Goal: Obtain resource: Download file/media

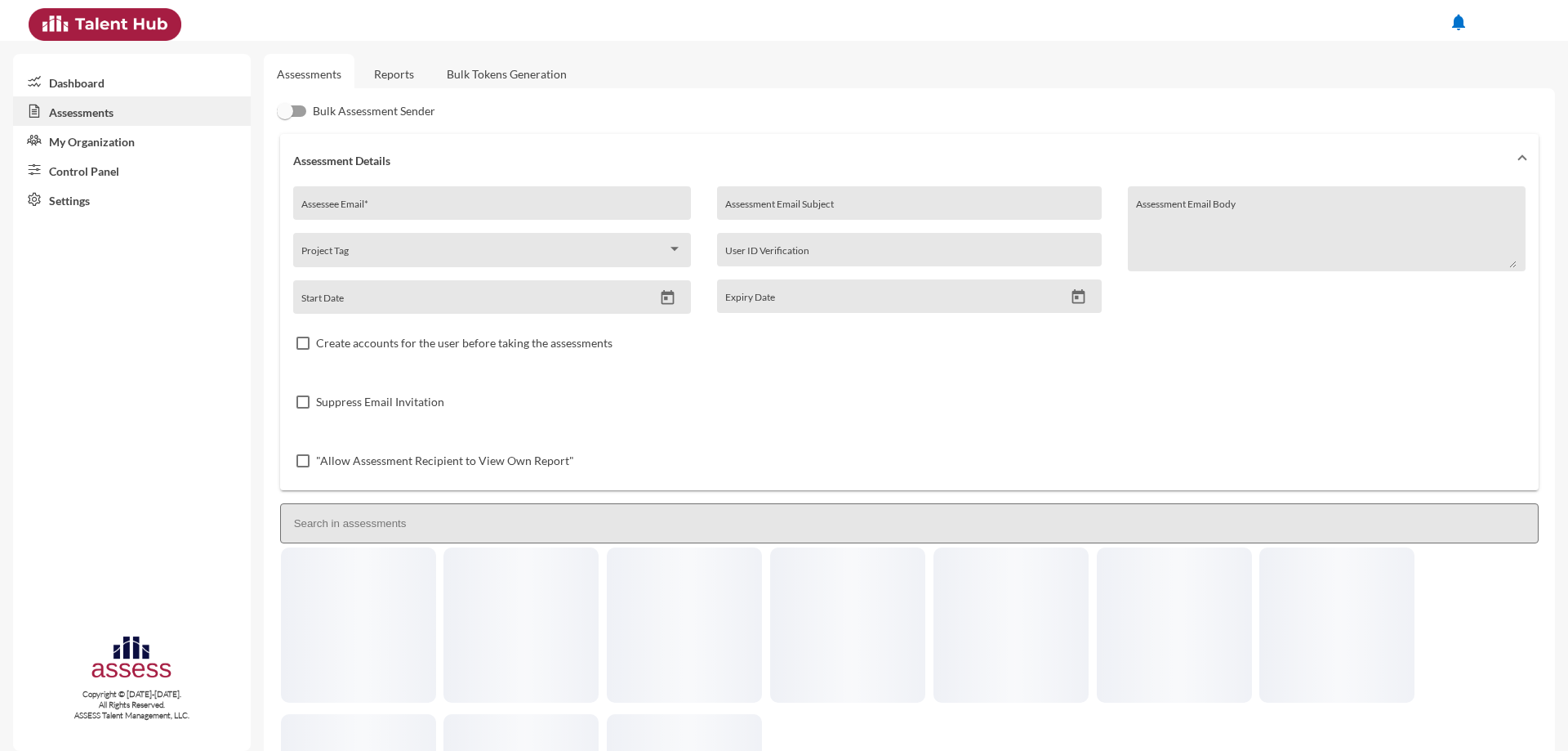
click at [398, 74] on link "Reports" at bounding box center [394, 74] width 67 height 40
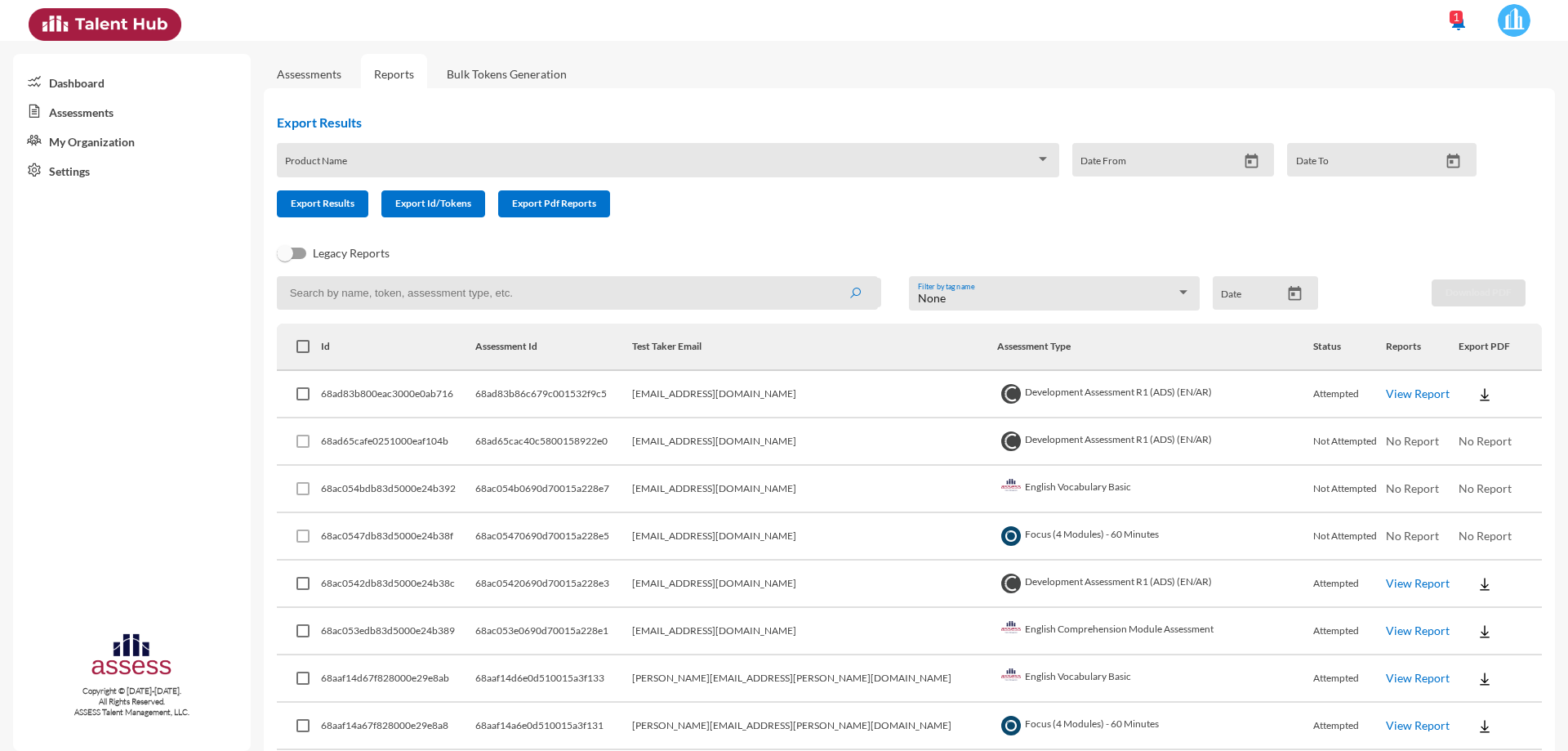
click at [1039, 158] on div at bounding box center [1042, 159] width 9 height 4
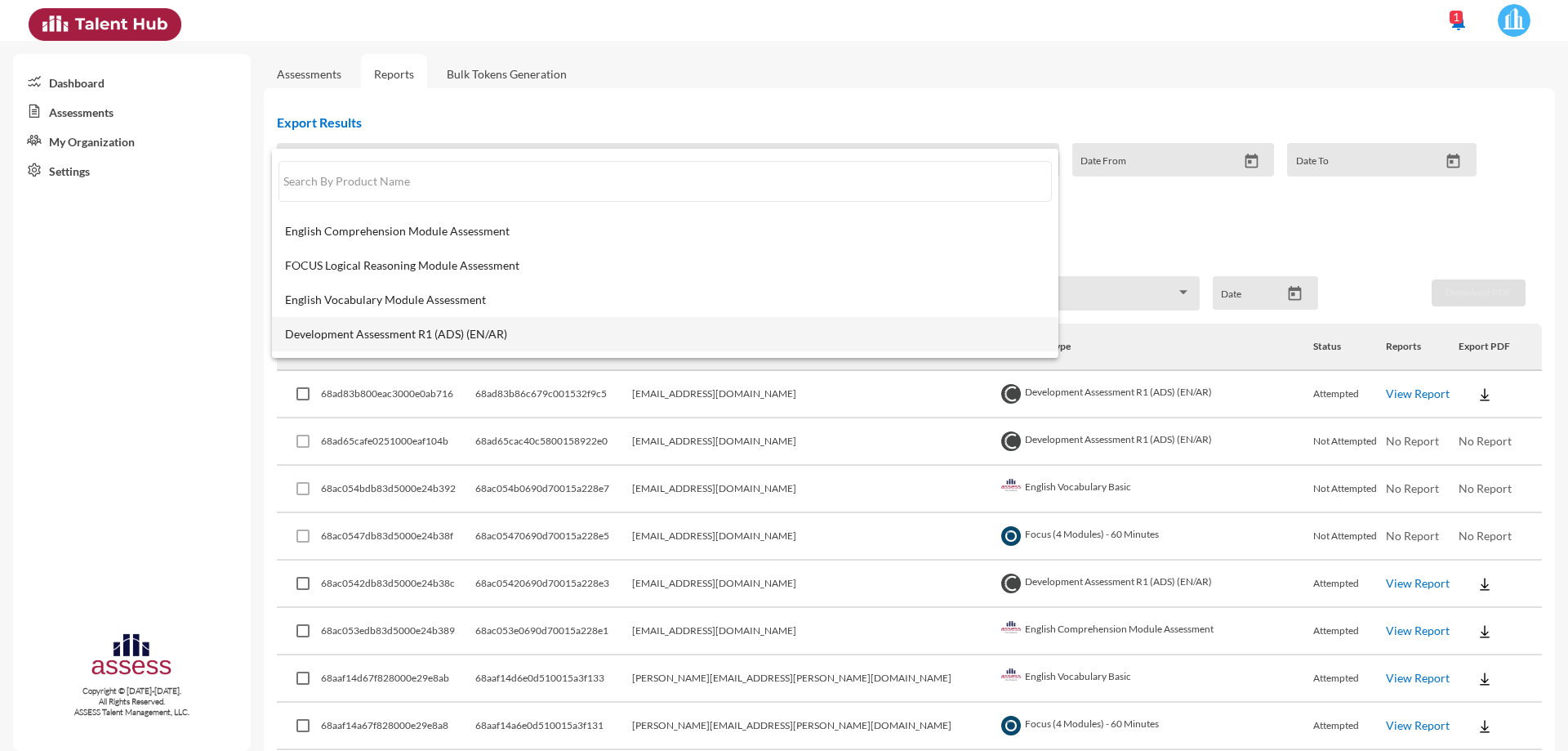
click at [526, 332] on span "Development Assessment R1 (ADS) (EN/AR)" at bounding box center [665, 334] width 761 height 13
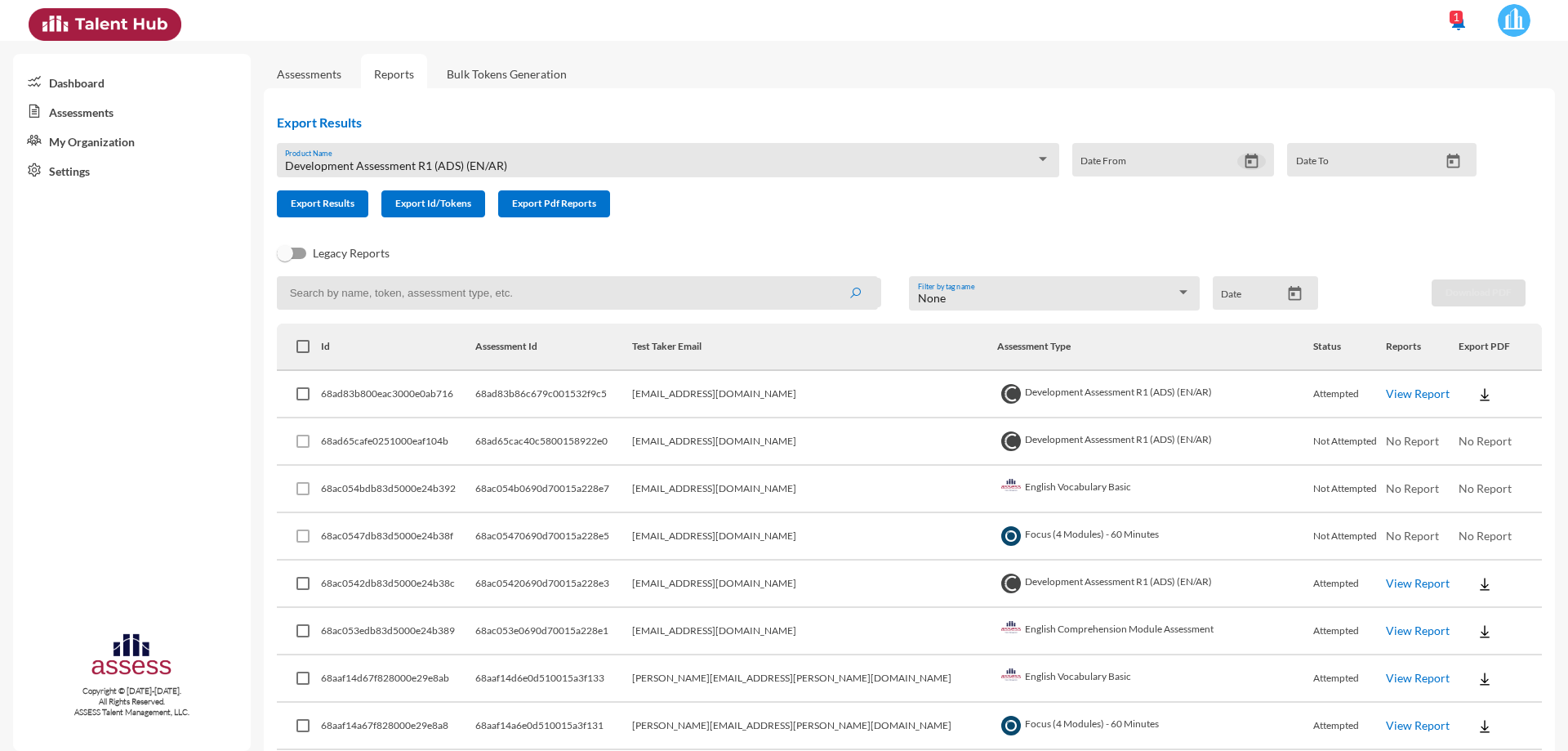
click at [1245, 164] on icon "Open calendar" at bounding box center [1252, 161] width 17 height 17
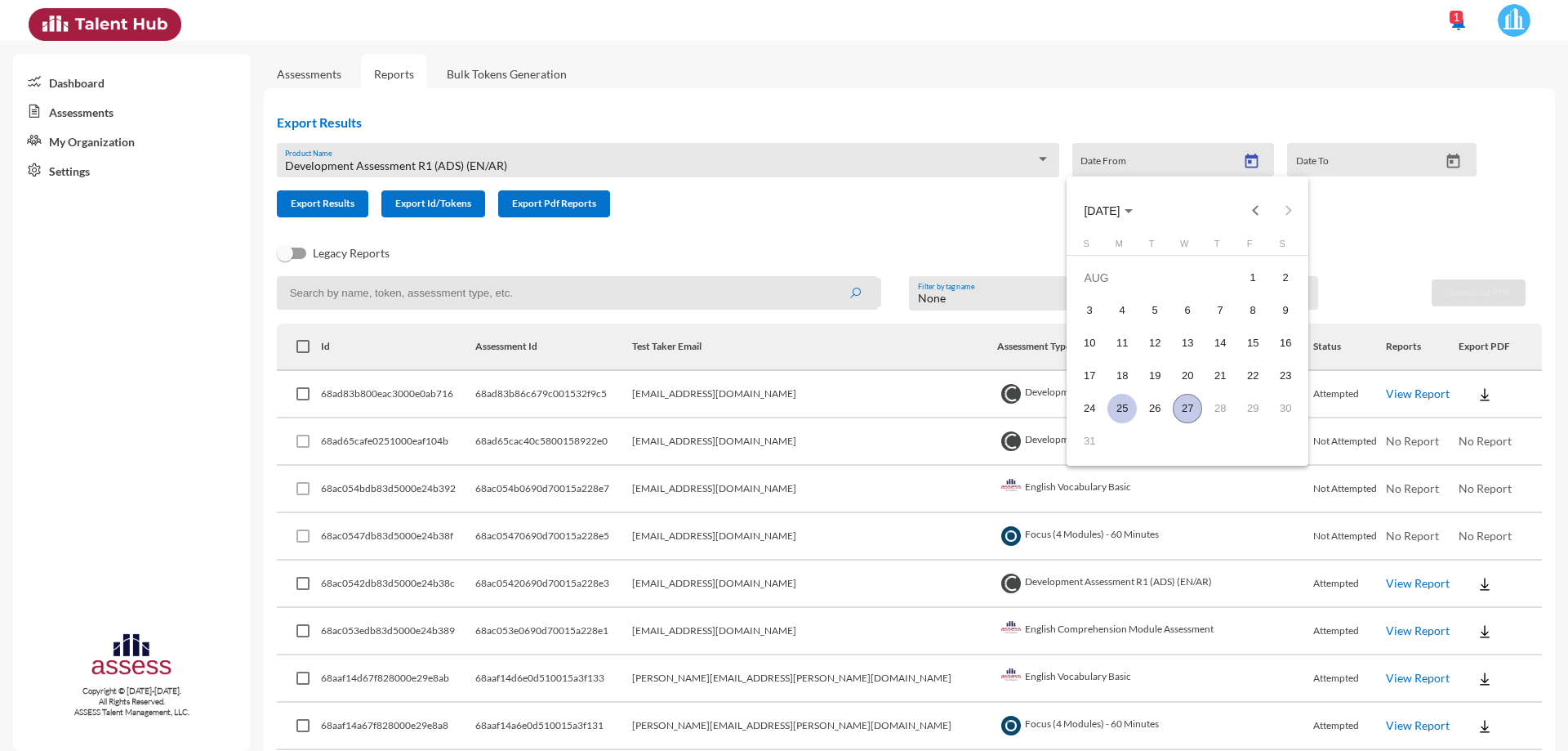
click at [1126, 408] on div "25" at bounding box center [1122, 408] width 30 height 30
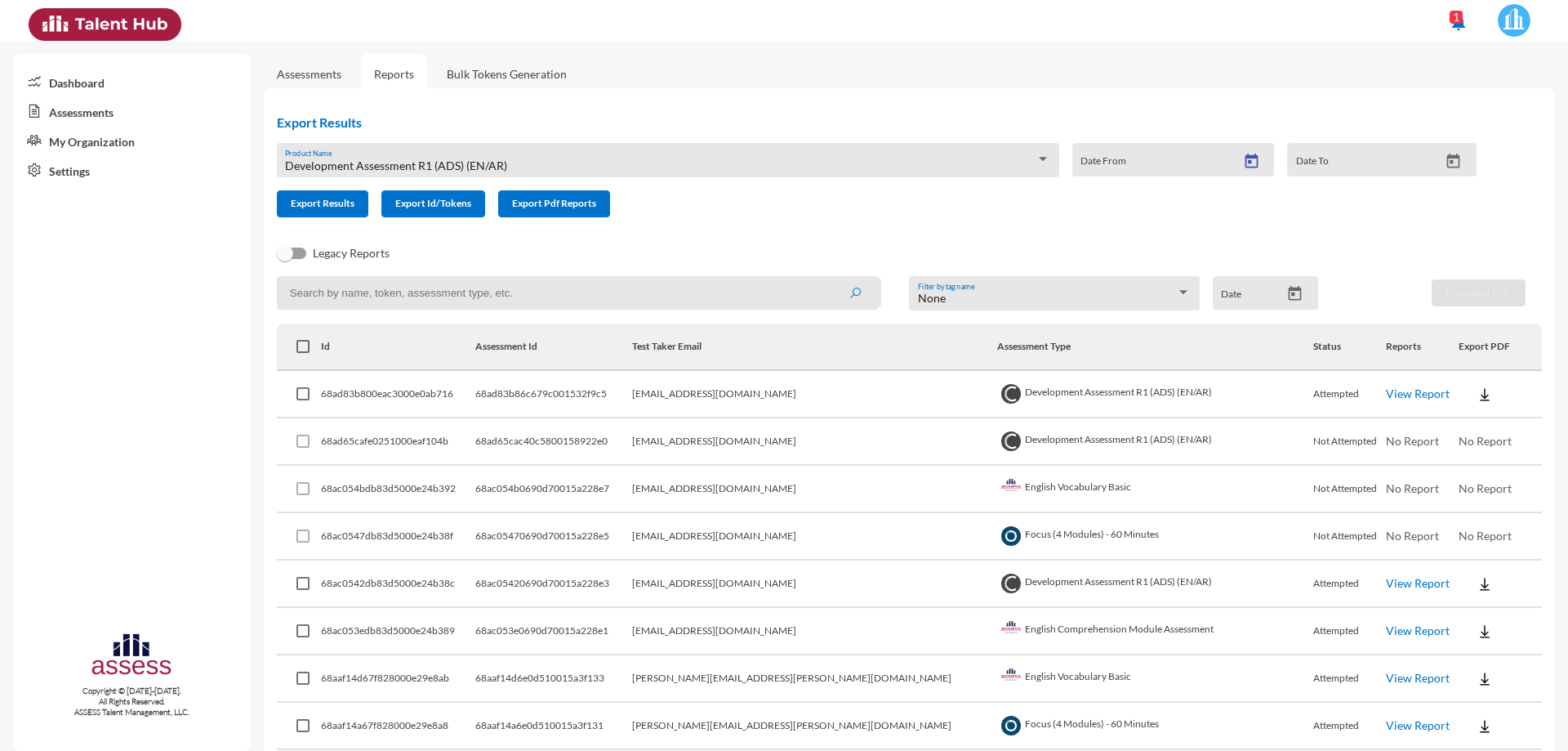
type input "[DATE]"
click at [1445, 160] on icon "Open calendar" at bounding box center [1454, 161] width 17 height 17
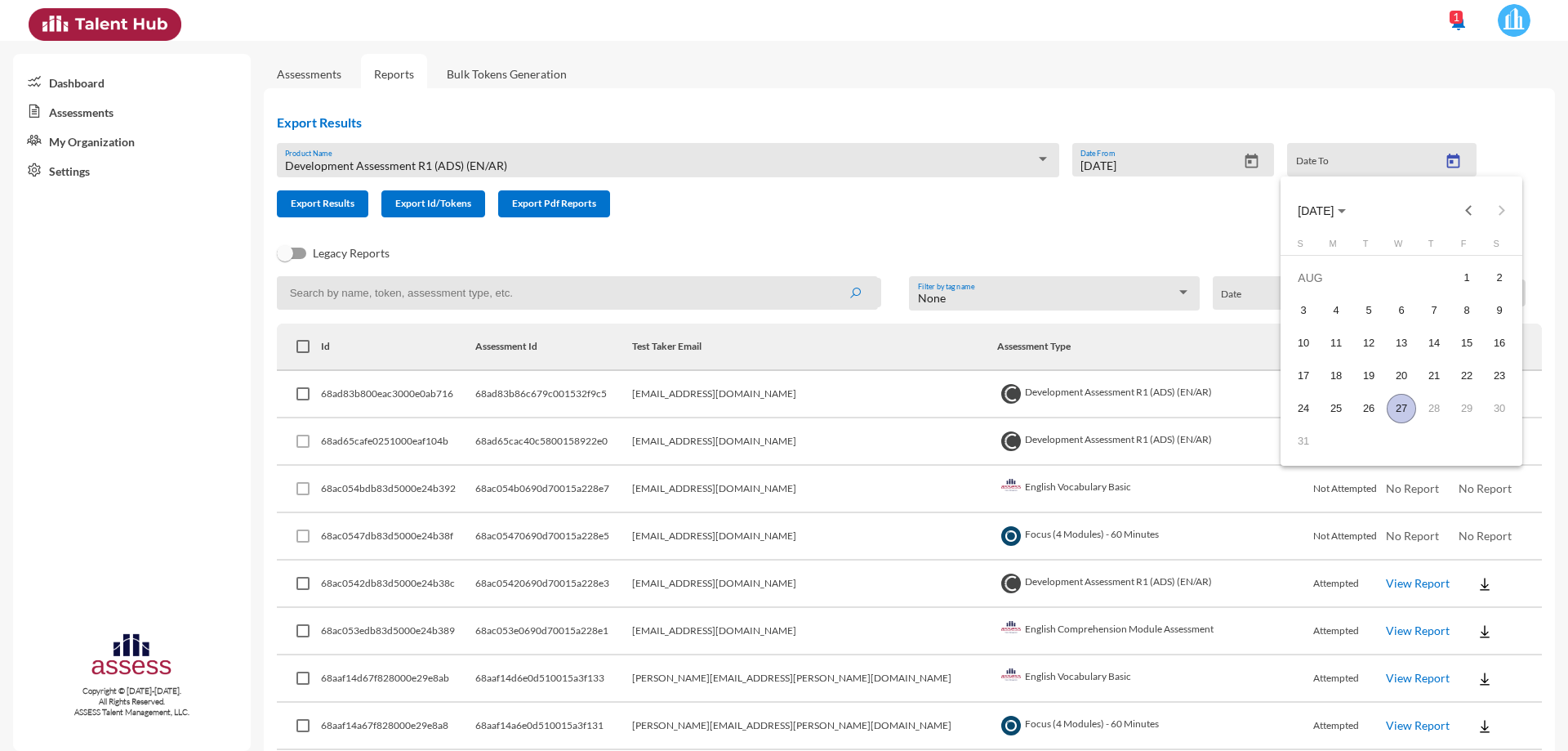
click at [1395, 405] on div "27" at bounding box center [1401, 408] width 30 height 30
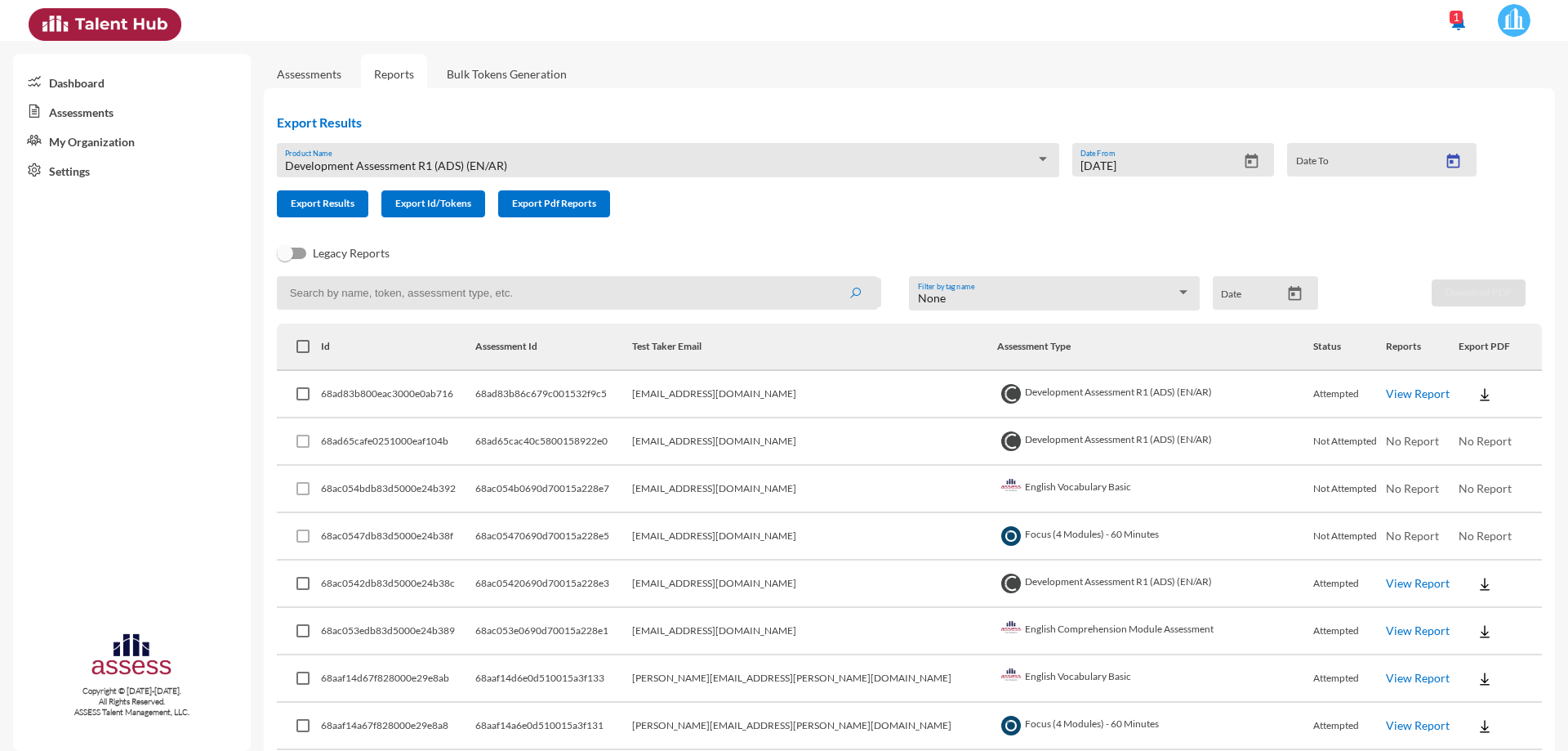
type input "[DATE]"
click at [330, 210] on button "Export Results" at bounding box center [323, 204] width 91 height 27
click at [855, 225] on div "Export Results Development Assessment R1 (ADS) (EN/AR) Product Name [DATE] Date…" at bounding box center [883, 166] width 1240 height 129
click at [918, 216] on form "Development Assessment R1 (ADS) (EN/AR) Product Name [DATE] Date From [DATE] Da…" at bounding box center [883, 180] width 1213 height 74
click at [1041, 205] on form "Development Assessment R1 (ADS) (EN/AR) Product Name [DATE] Date From [DATE] Da…" at bounding box center [883, 180] width 1213 height 74
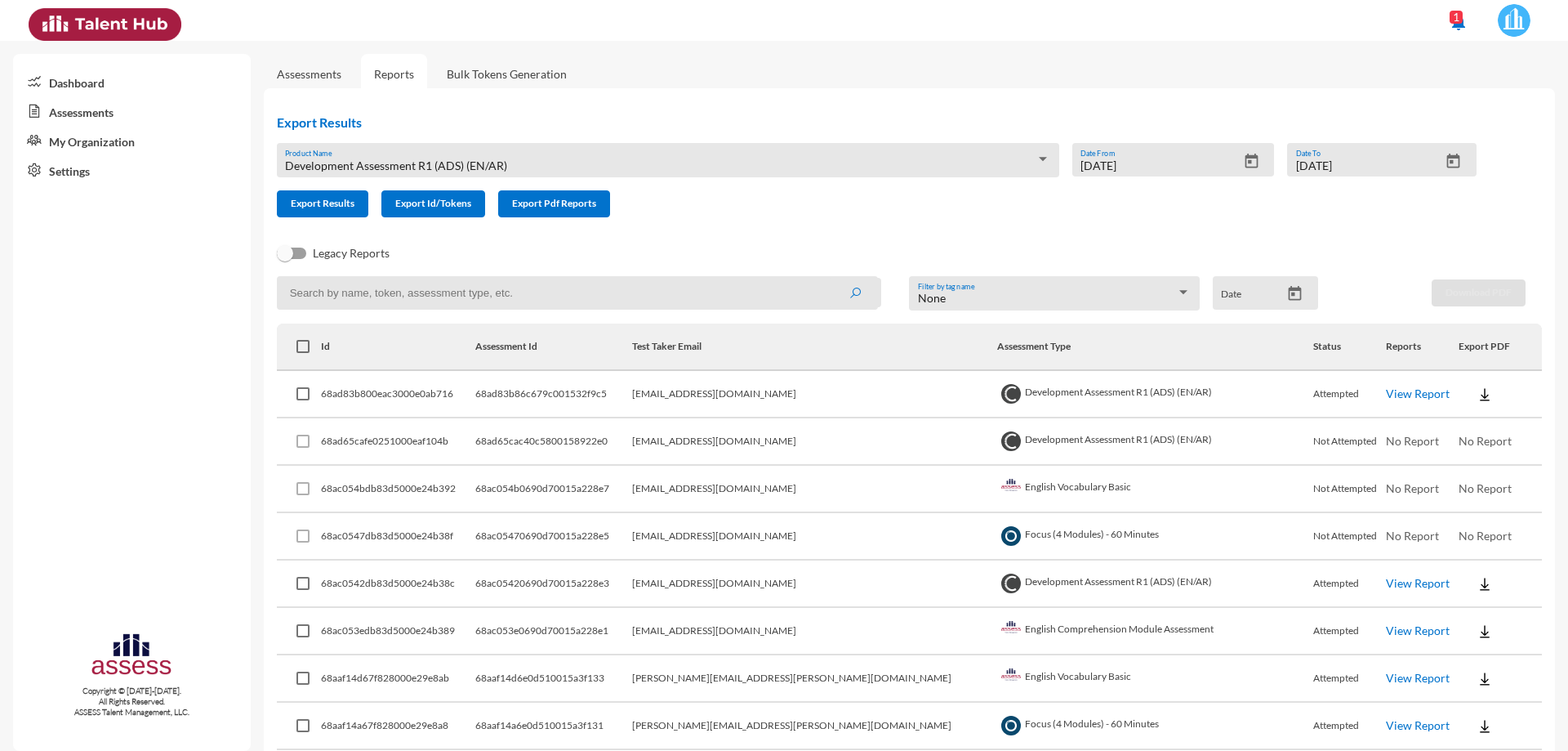
click at [1042, 158] on div at bounding box center [1042, 159] width 9 height 4
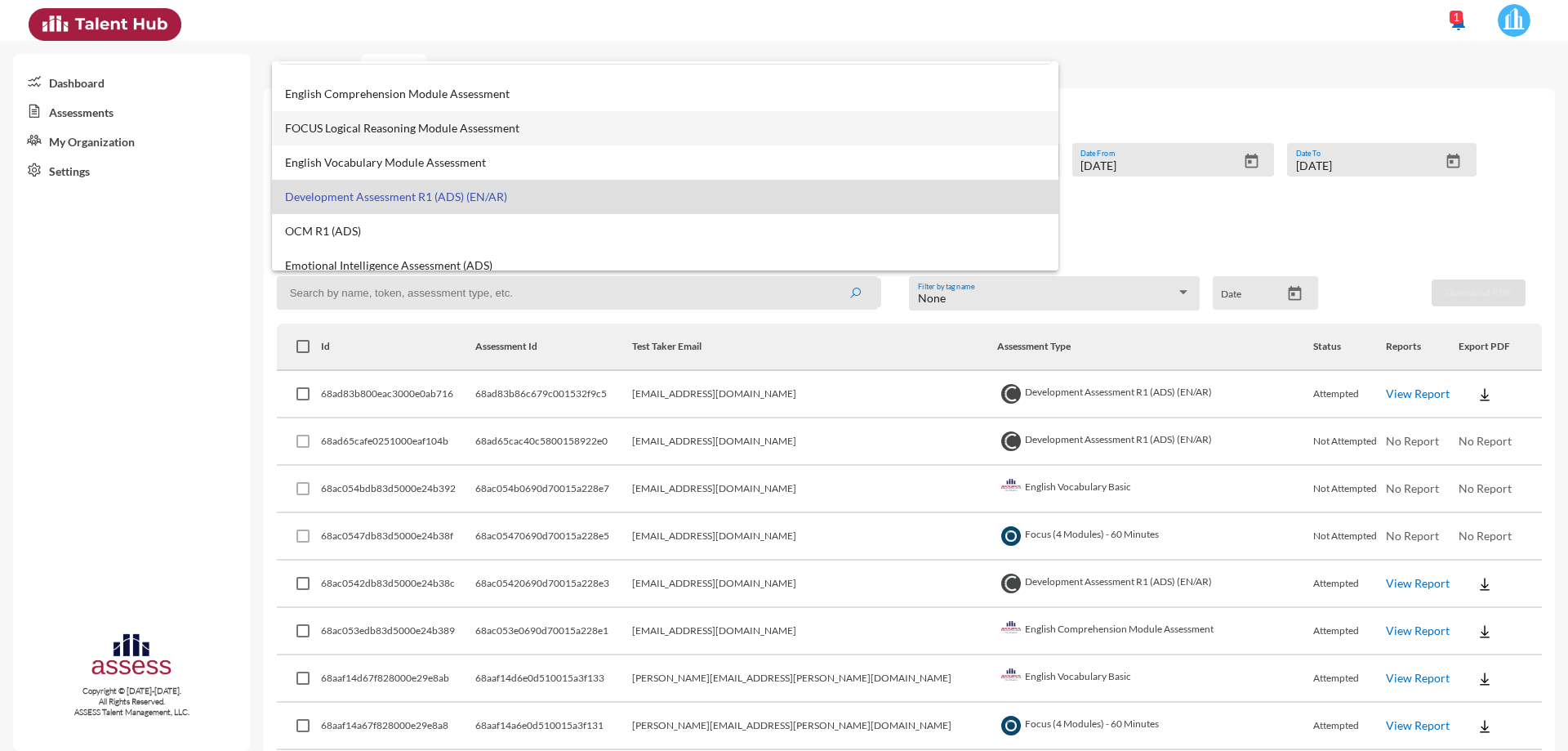
scroll to position [12, 0]
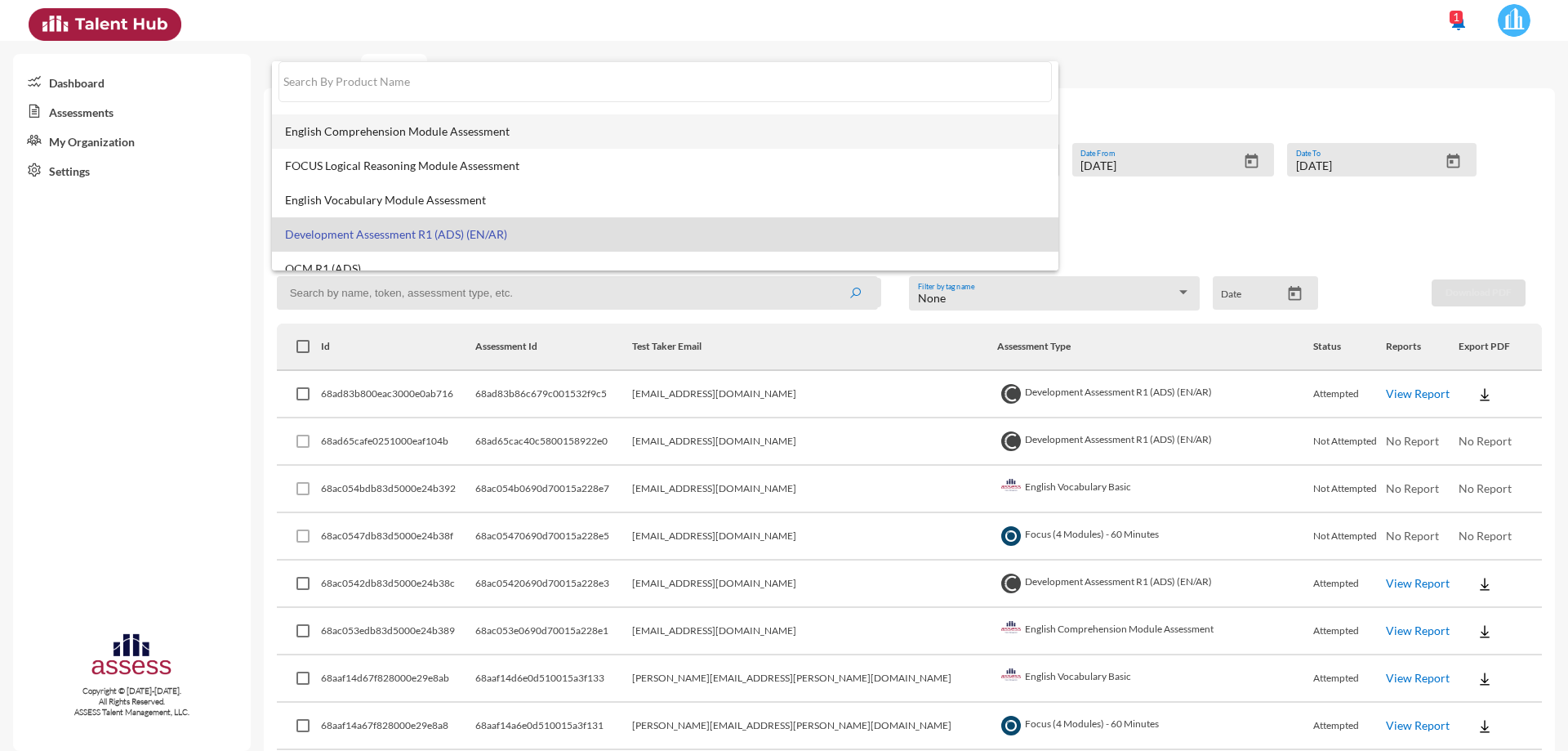
click at [466, 141] on mat-option "English Comprehension Module Assessment" at bounding box center [665, 131] width 786 height 34
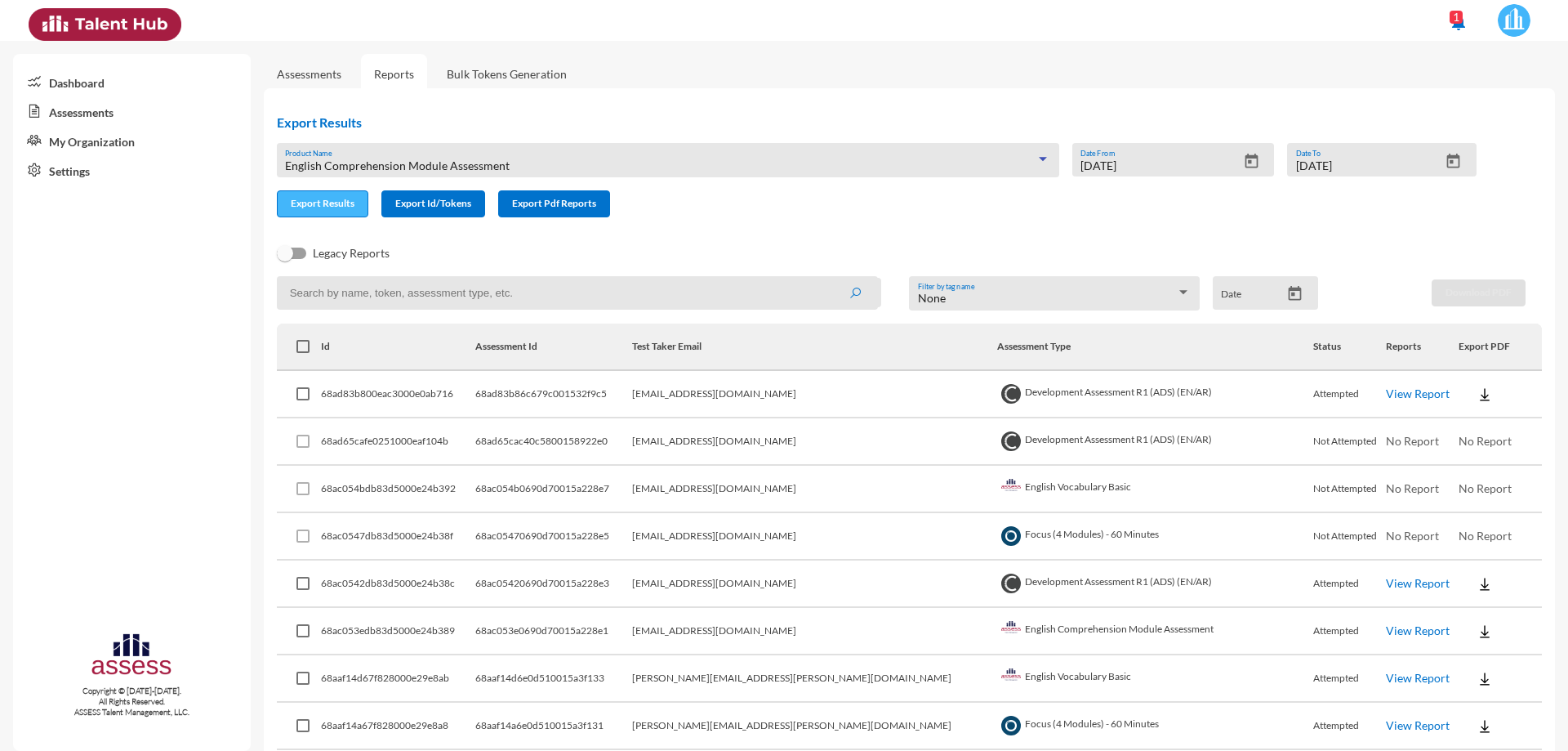
click at [335, 206] on span "Export Results" at bounding box center [322, 203] width 64 height 12
click at [1039, 157] on div at bounding box center [1042, 159] width 9 height 4
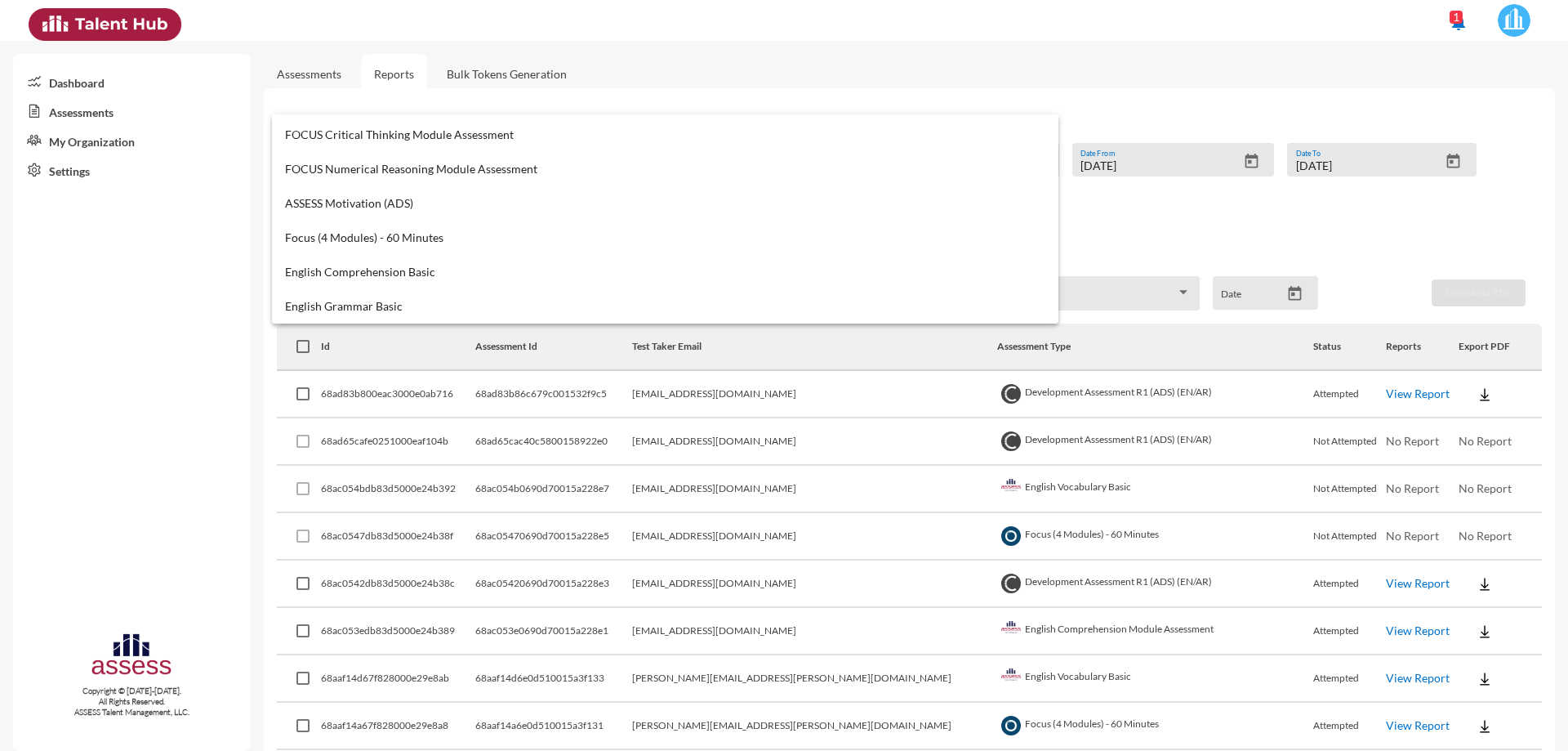
scroll to position [408, 0]
click at [443, 301] on span "English Vocabulary Basic" at bounding box center [665, 303] width 761 height 13
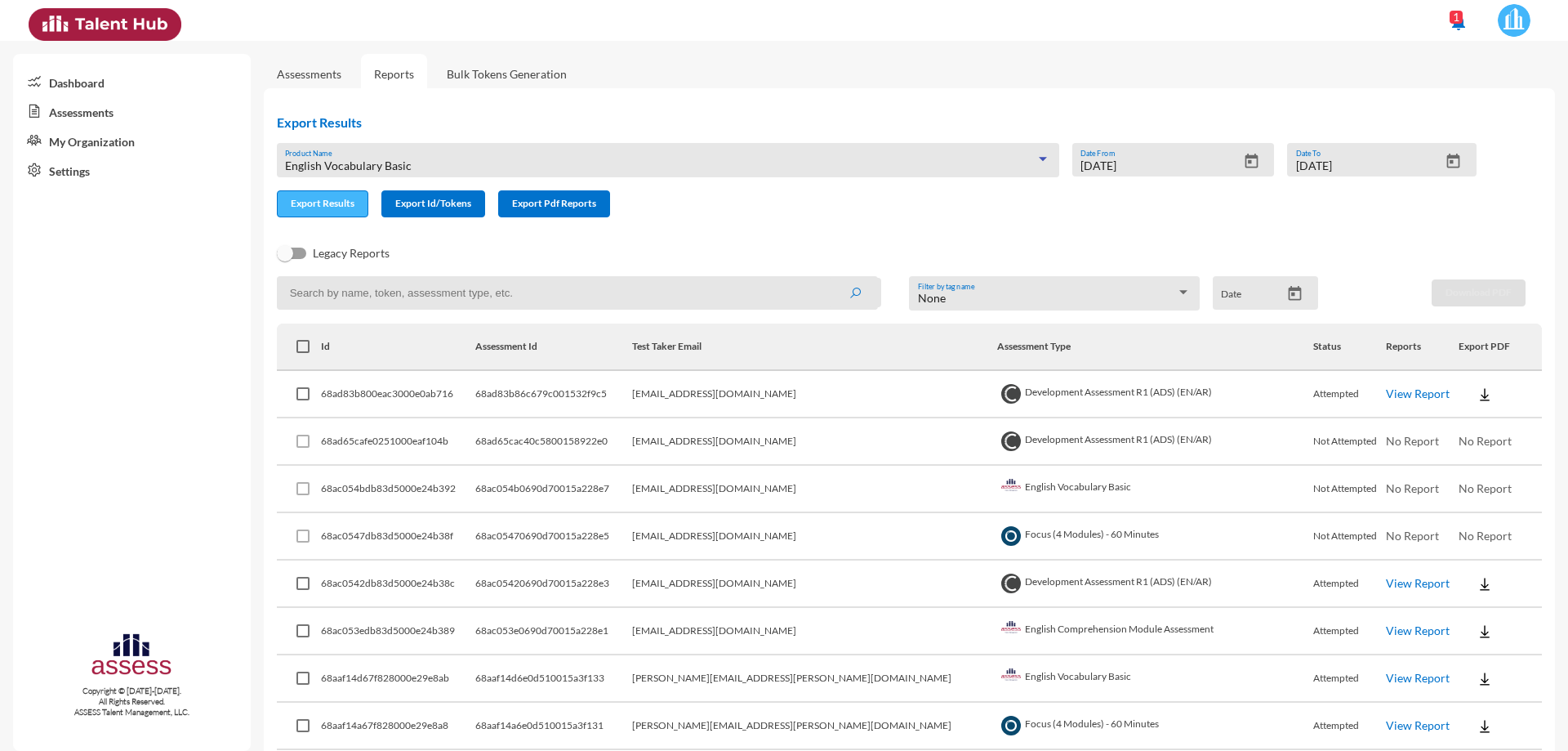
click at [292, 208] on span "Export Results" at bounding box center [322, 203] width 64 height 12
click at [807, 583] on td "[EMAIL_ADDRESS][DOMAIN_NAME]" at bounding box center [815, 584] width 366 height 48
click at [1190, 221] on div "Export Results English Vocabulary Basic Product Name [DATE] Date From [DATE] Da…" at bounding box center [883, 166] width 1240 height 129
